Goal: Check status: Check status

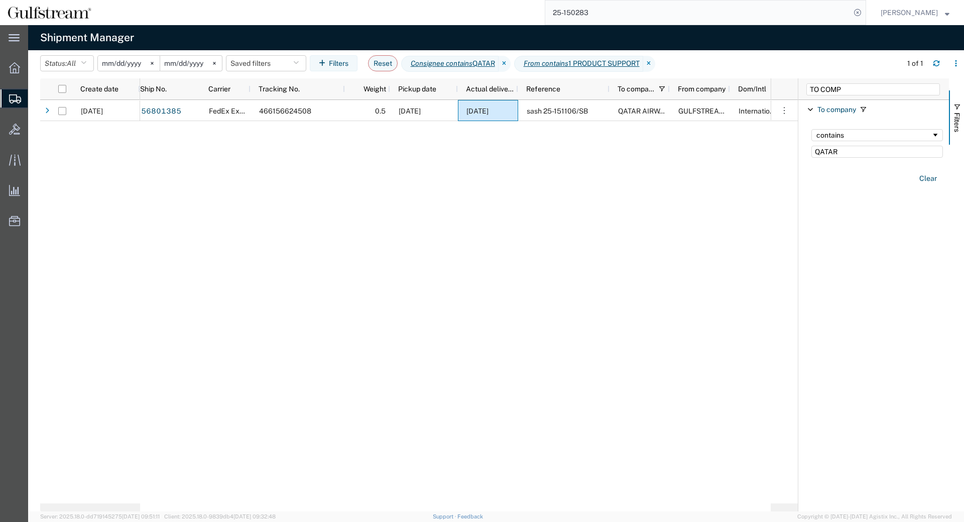
click at [613, 17] on input "25-150283" at bounding box center [697, 13] width 305 height 24
click at [611, 19] on input "25-150283" at bounding box center [697, 13] width 305 height 24
drag, startPoint x: 620, startPoint y: 17, endPoint x: 280, endPoint y: 23, distance: 339.9
click at [545, 23] on input "25-150283" at bounding box center [697, 13] width 305 height 24
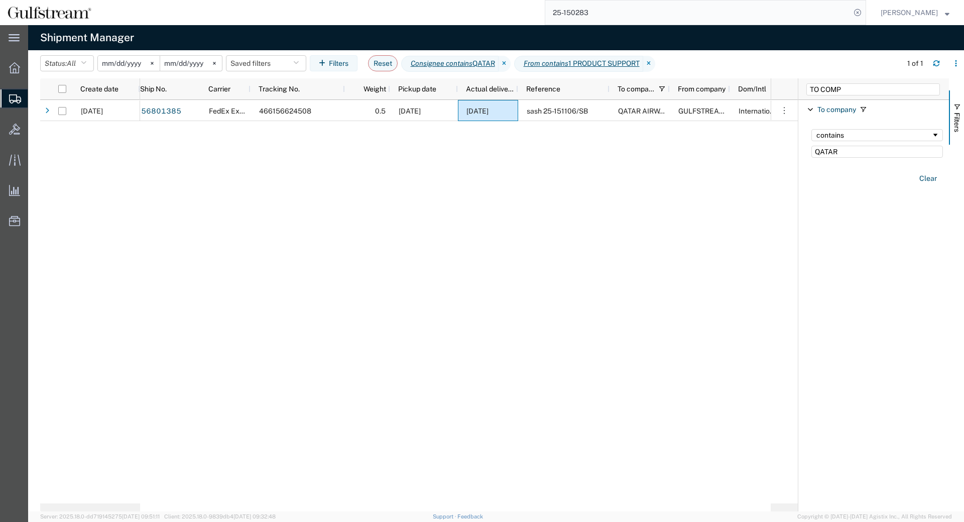
paste input "37632"
type input "25-37632"
click at [860, 10] on icon at bounding box center [857, 13] width 14 height 14
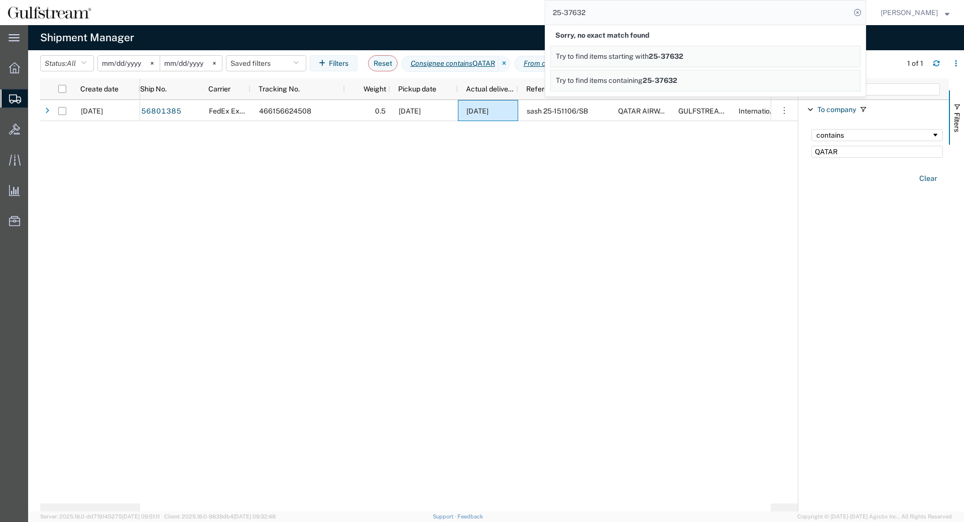
click at [643, 82] on span "Try to find items containing" at bounding box center [599, 80] width 87 height 8
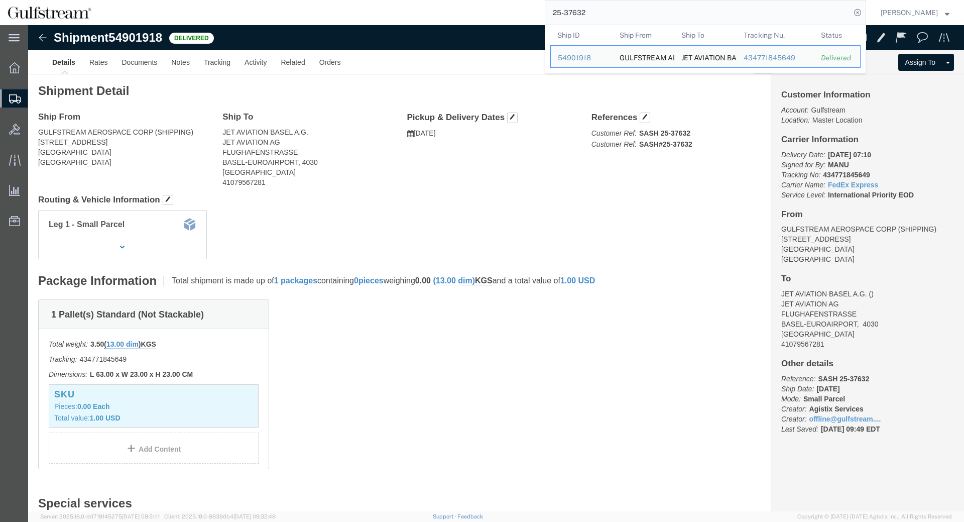
drag, startPoint x: 602, startPoint y: 14, endPoint x: 192, endPoint y: 30, distance: 409.9
click at [545, 25] on input "25-37632" at bounding box center [697, 13] width 305 height 24
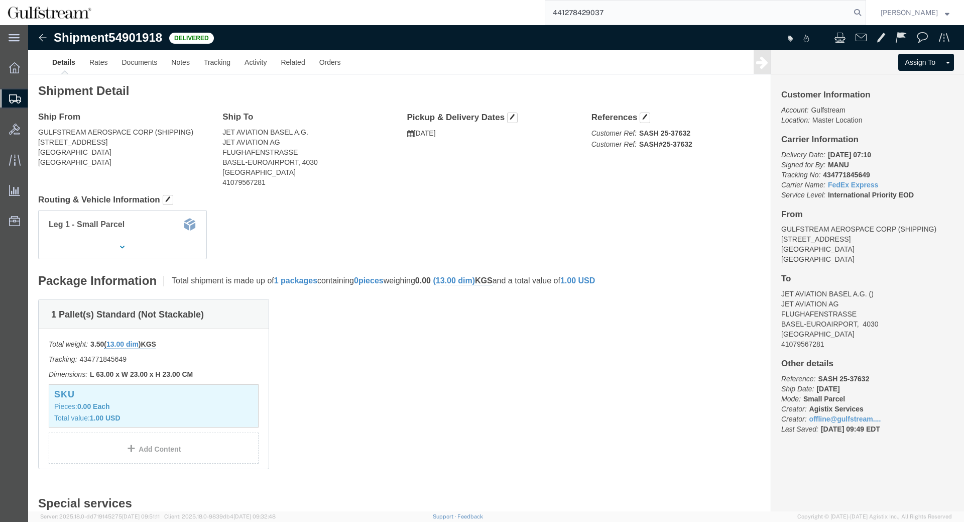
type input "441278429037"
